Goal: Information Seeking & Learning: Learn about a topic

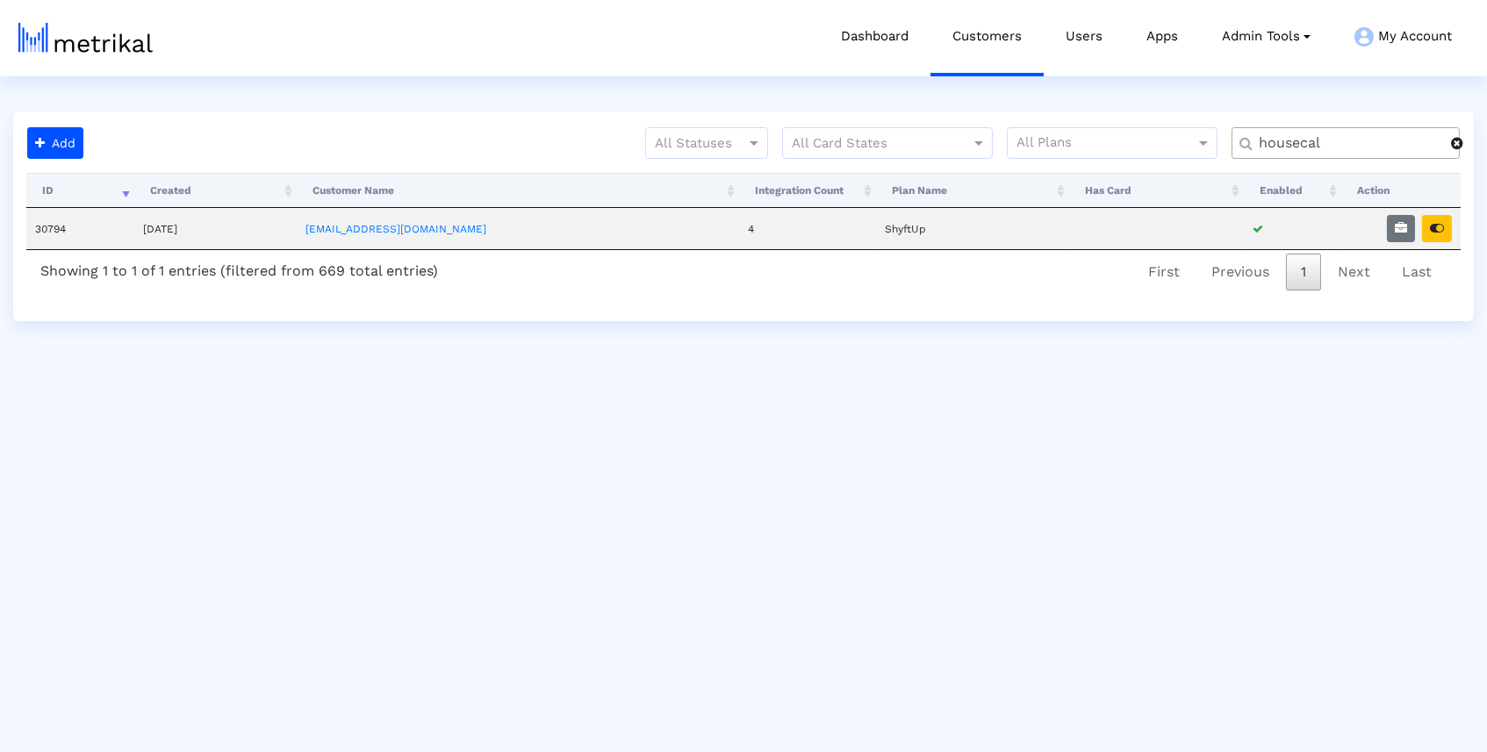
drag, startPoint x: 1326, startPoint y: 144, endPoint x: 1225, endPoint y: 144, distance: 100.9
click at [1225, 144] on div "All Statuses All Card States All Plans housecal" at bounding box center [781, 150] width 1383 height 46
type input "salam"
click at [1437, 224] on icon "button" at bounding box center [1437, 228] width 14 height 12
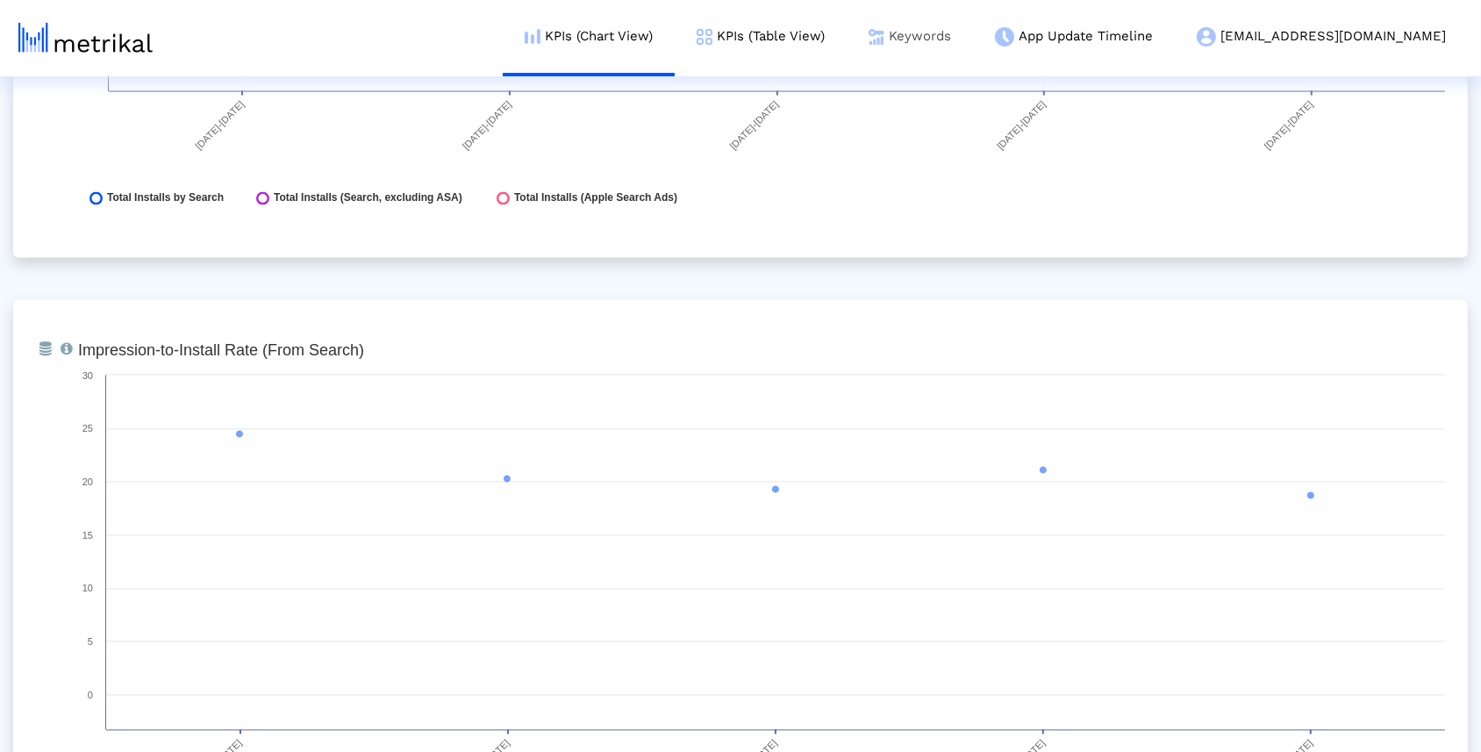
scroll to position [3058, 0]
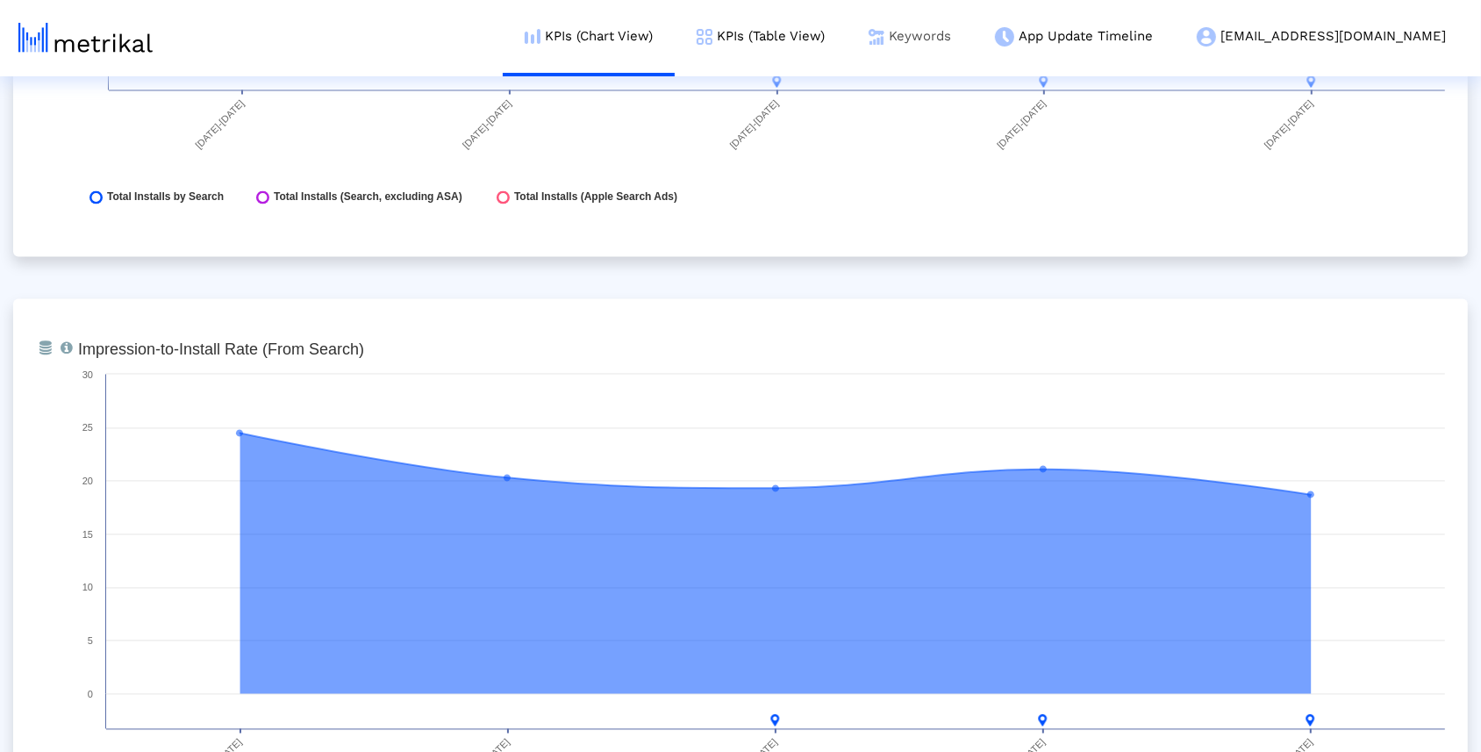
click at [973, 30] on link "Keywords" at bounding box center [910, 36] width 126 height 73
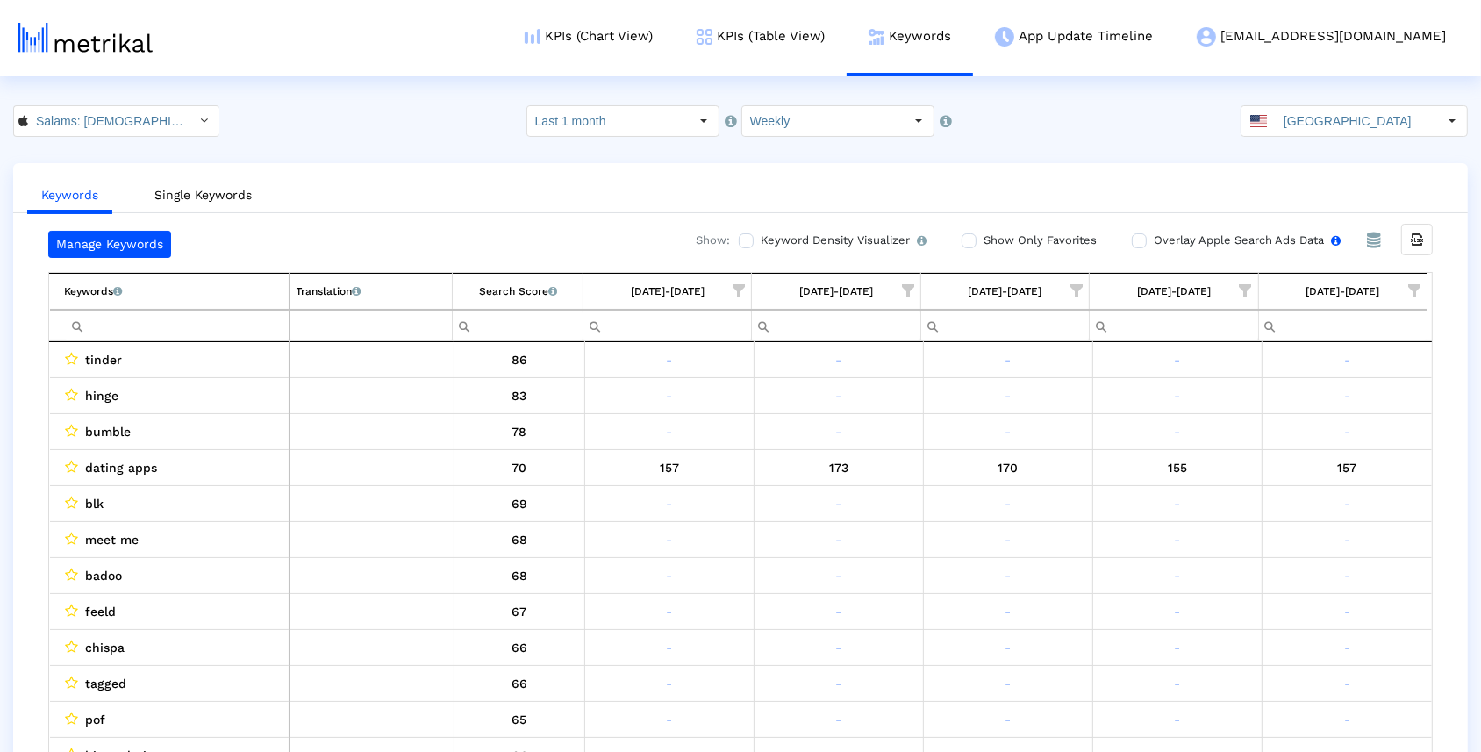
click at [1132, 239] on input "Overlay Apple Search Ads Data Turn this on to view Apple Search Ads metrics (in…" at bounding box center [1137, 240] width 11 height 11
checkbox input "true"
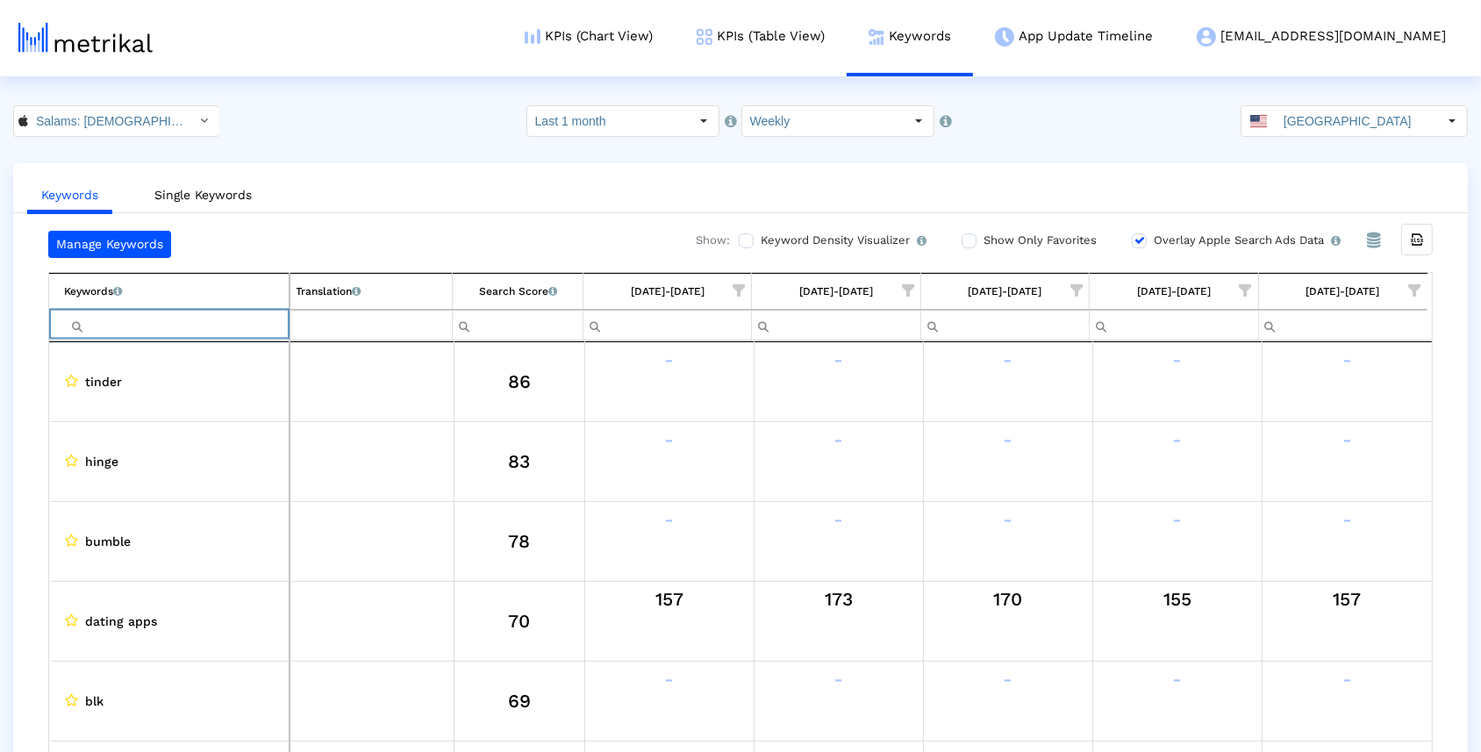
click at [226, 319] on input "Filter cell" at bounding box center [177, 325] width 224 height 29
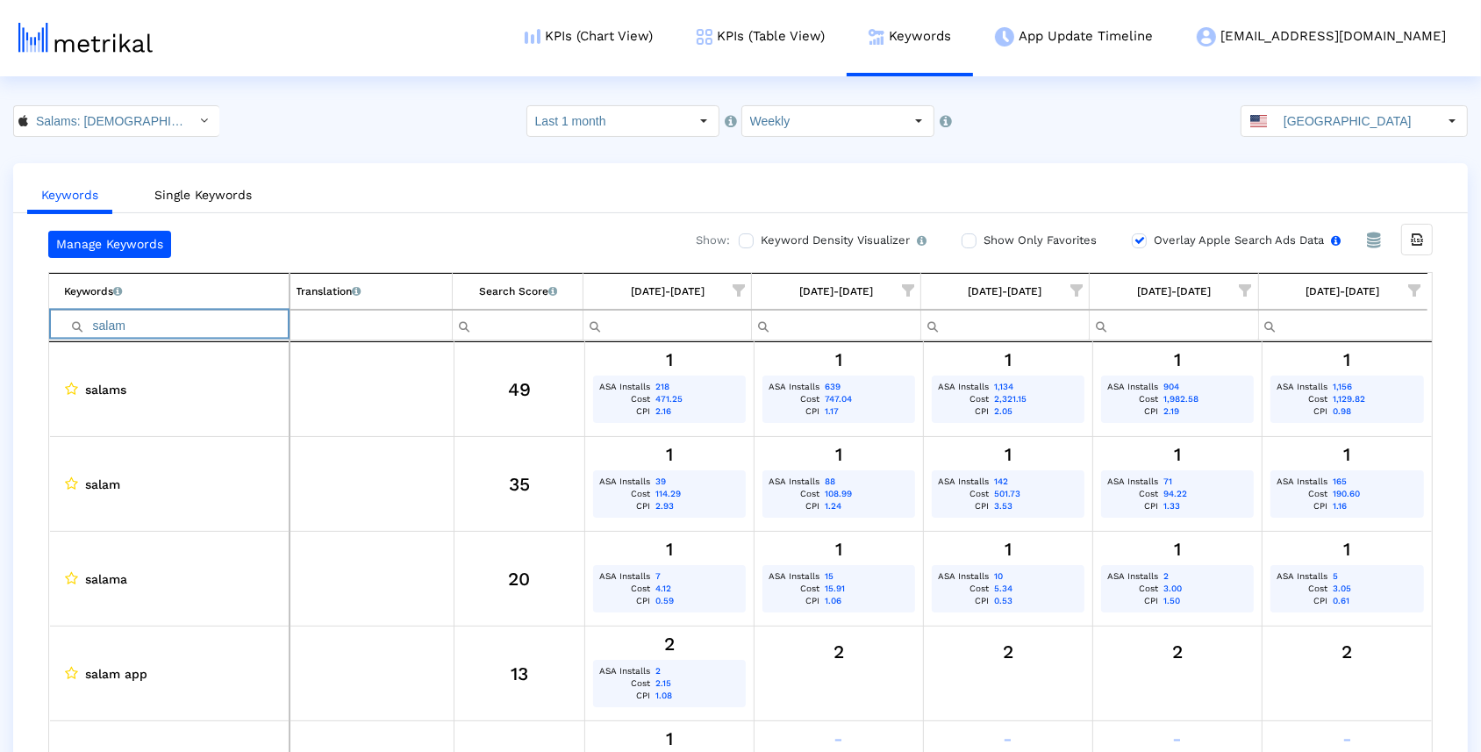
type input "salam"
click at [1133, 236] on input "Overlay Apple Search Ads Data Turn this on to view Apple Search Ads metrics (in…" at bounding box center [1137, 240] width 11 height 11
checkbox input "false"
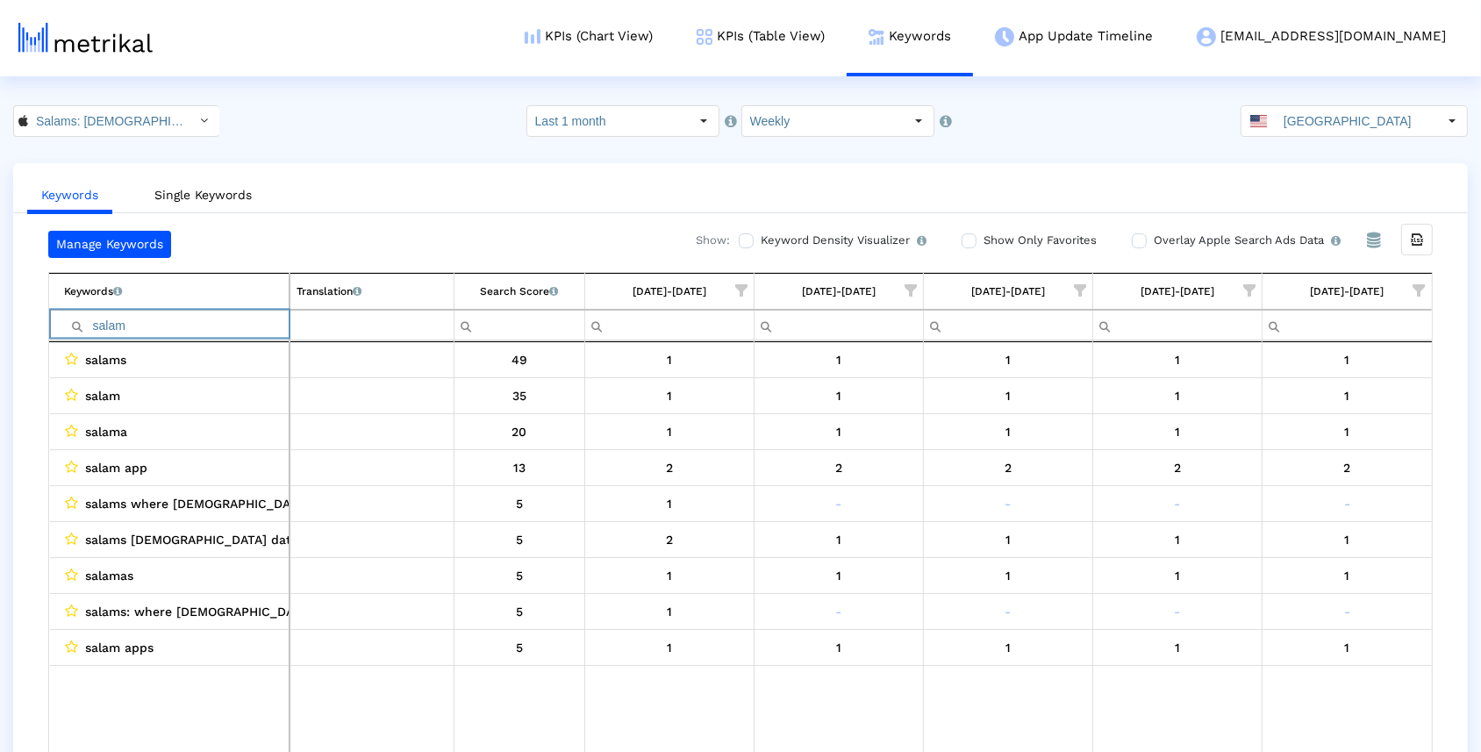
click at [180, 320] on input "salam" at bounding box center [177, 325] width 225 height 29
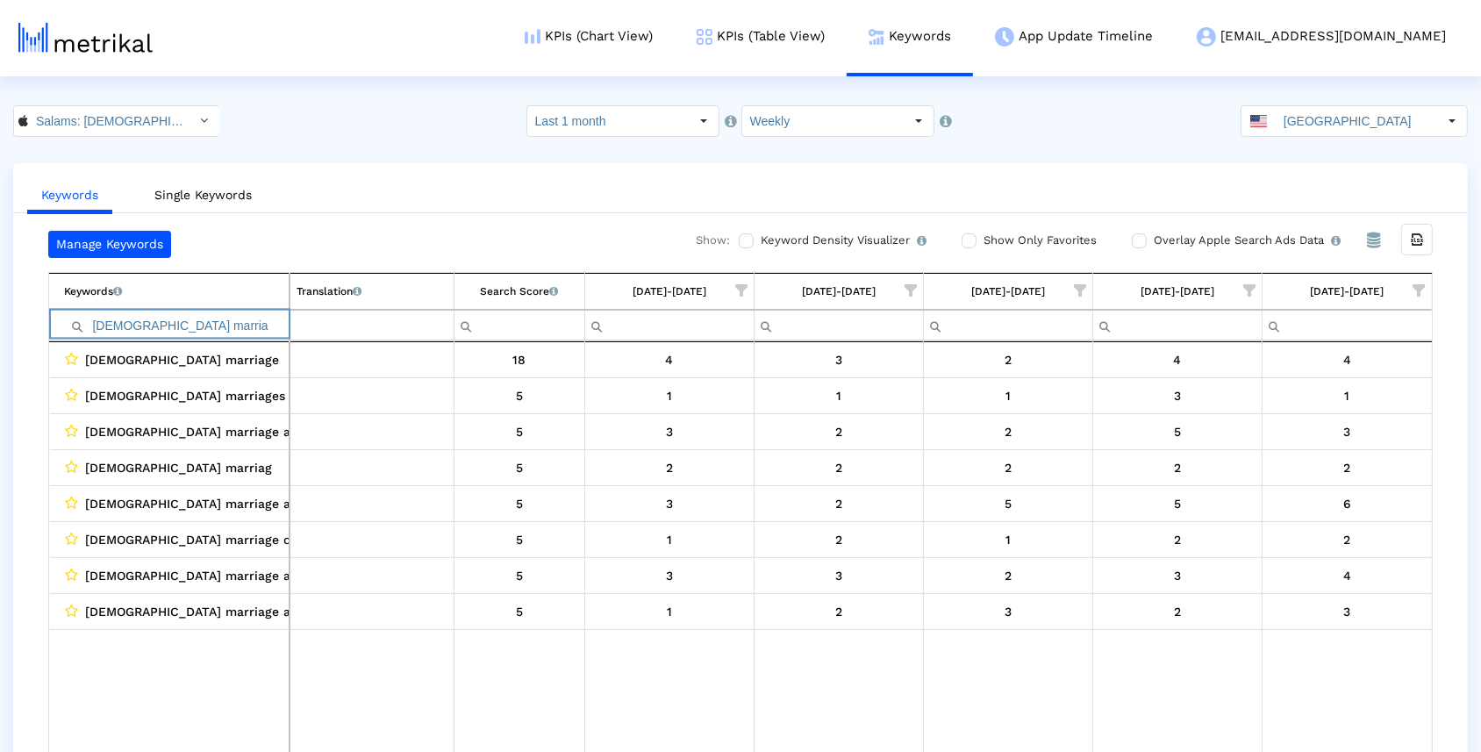
drag, startPoint x: 212, startPoint y: 320, endPoint x: 69, endPoint y: 309, distance: 143.5
click at [69, 311] on div "muslim marria" at bounding box center [177, 325] width 225 height 29
type input "muslim marria"
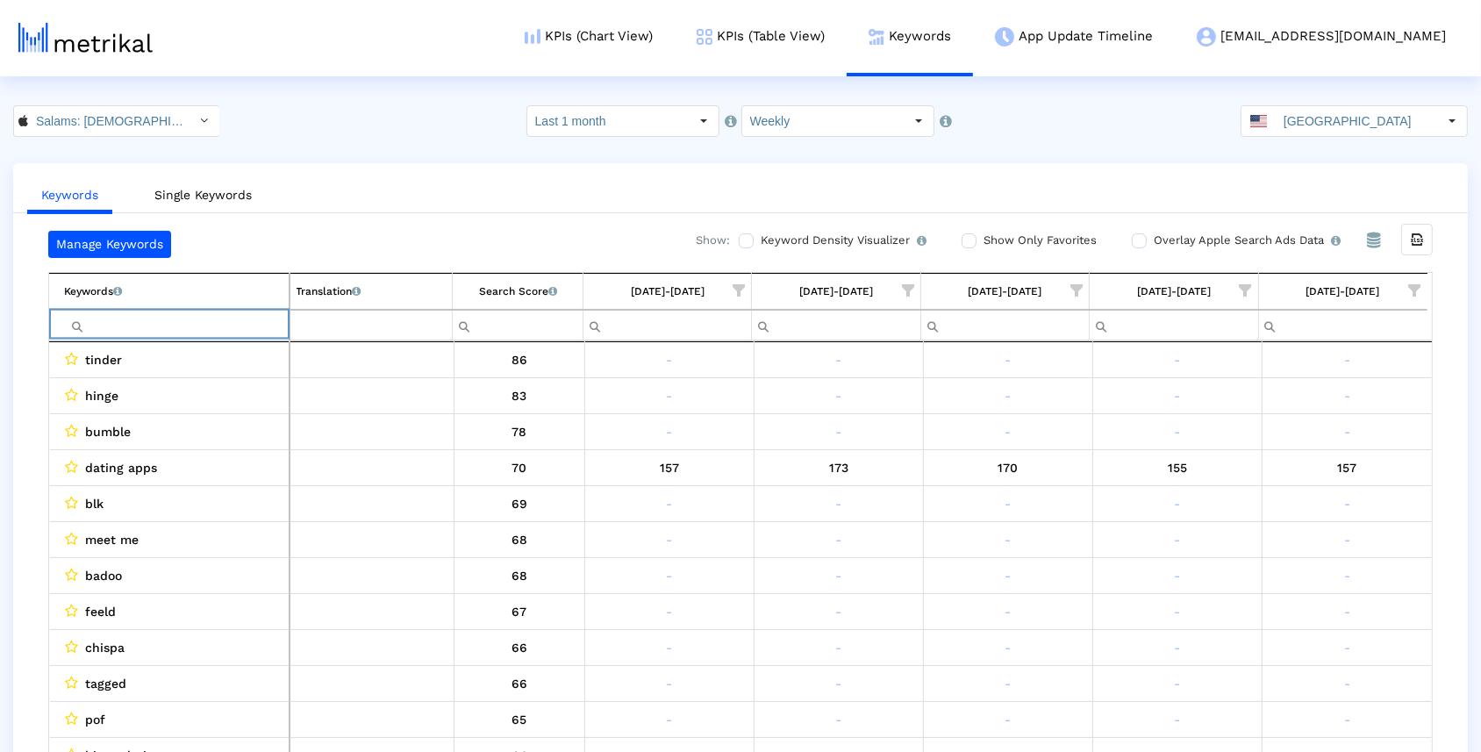
click at [1416, 284] on span "Show filter options for column '09/21/25-09/27/25'" at bounding box center [1415, 290] width 12 height 12
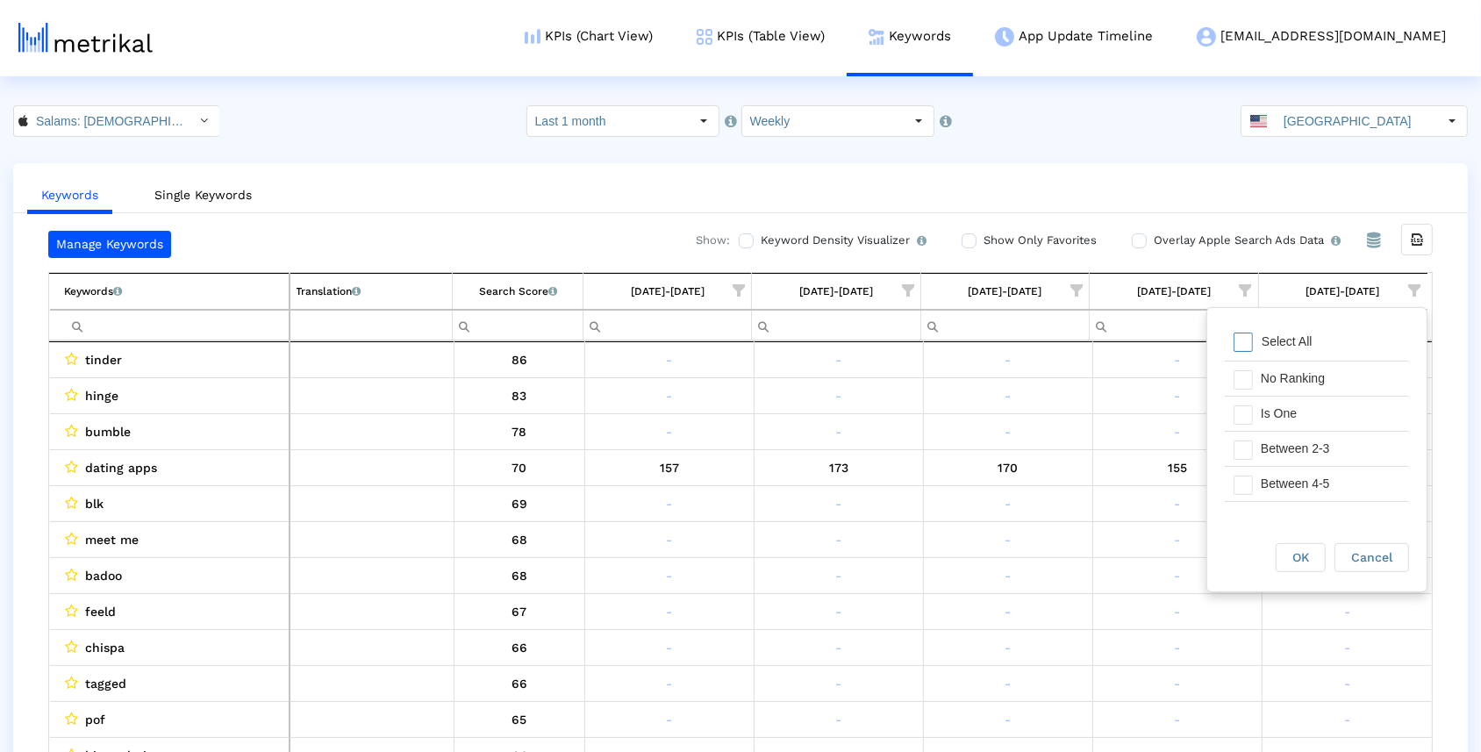
click at [1243, 340] on span "Filter options" at bounding box center [1243, 342] width 19 height 19
click at [1243, 418] on span "Filter options" at bounding box center [1243, 414] width 19 height 19
click at [1239, 448] on span "Filter options" at bounding box center [1243, 450] width 19 height 19
click at [1301, 560] on span "OK" at bounding box center [1301, 557] width 17 height 14
click at [1245, 289] on span "Show filter options for column '09/14/25-09/20/25'" at bounding box center [1246, 290] width 12 height 12
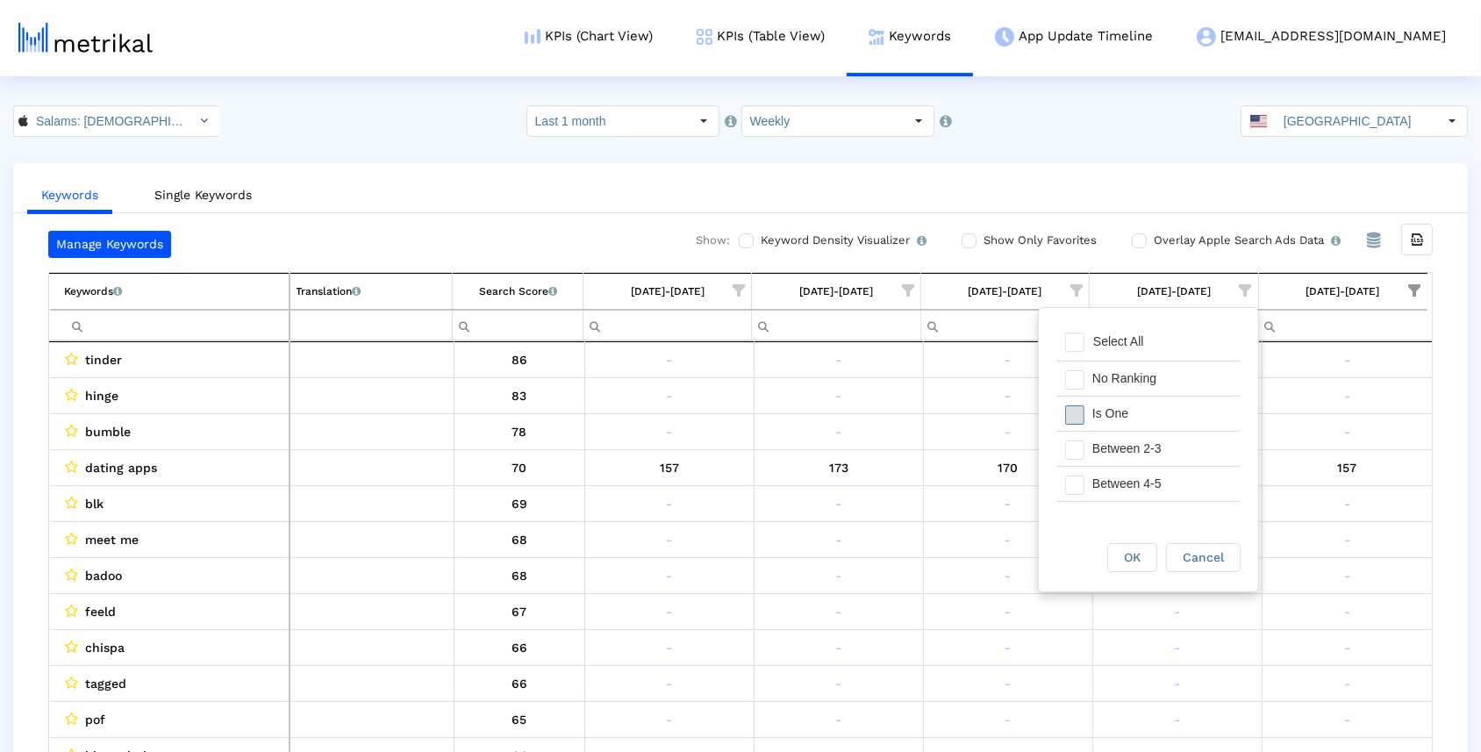
click at [1078, 412] on span "Filter options" at bounding box center [1074, 414] width 19 height 19
click at [1079, 452] on span "Filter options" at bounding box center [1074, 450] width 19 height 19
click at [1126, 558] on span "OK" at bounding box center [1132, 557] width 17 height 14
